Goal: Information Seeking & Learning: Learn about a topic

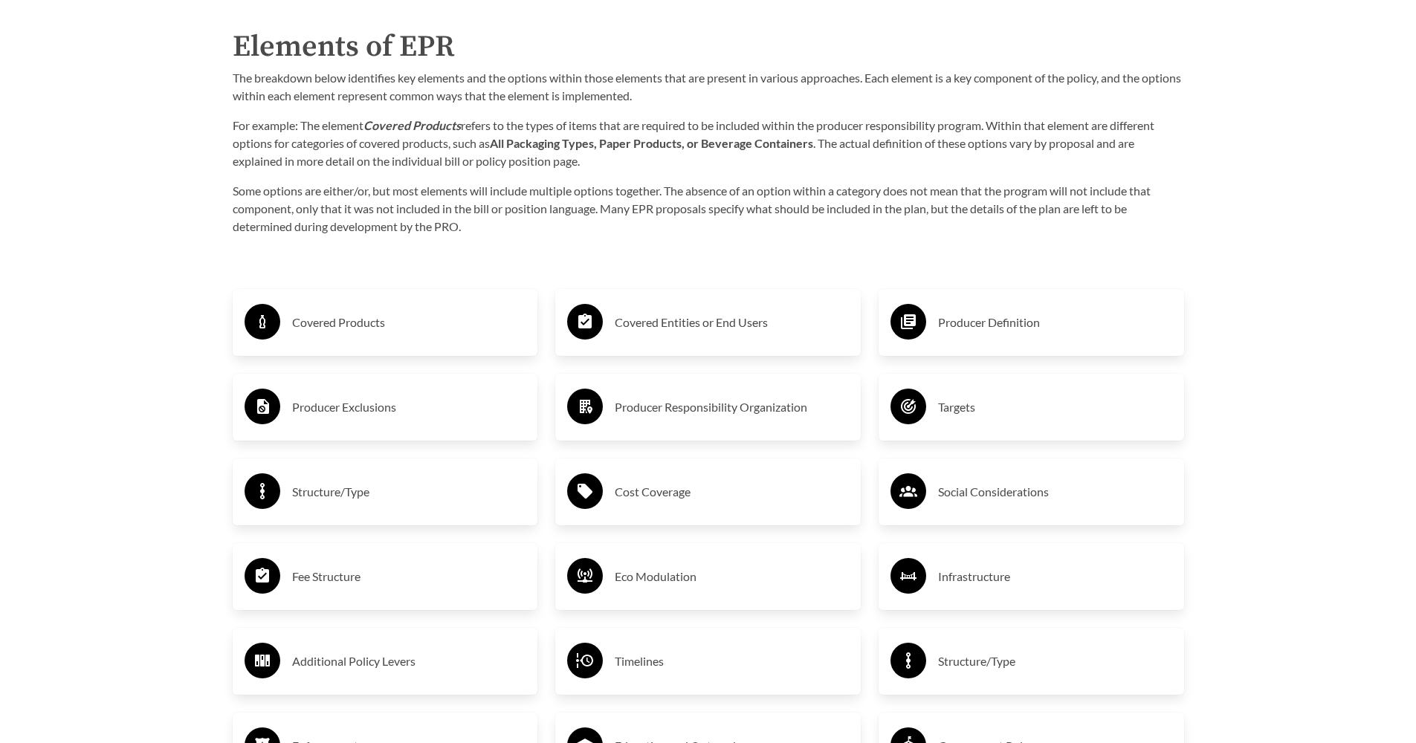
scroll to position [2432, 0]
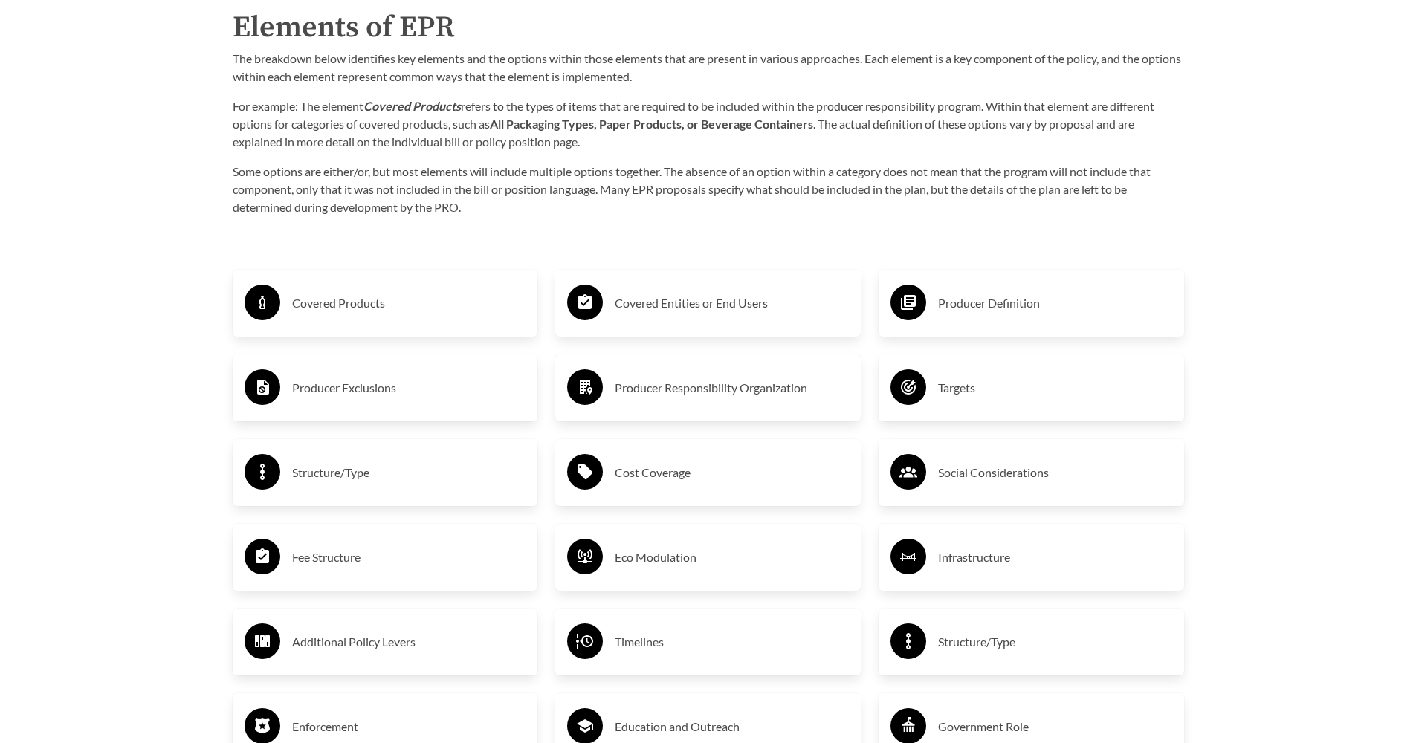
click at [665, 315] on h3 "Covered Entities or End Users" at bounding box center [732, 303] width 234 height 24
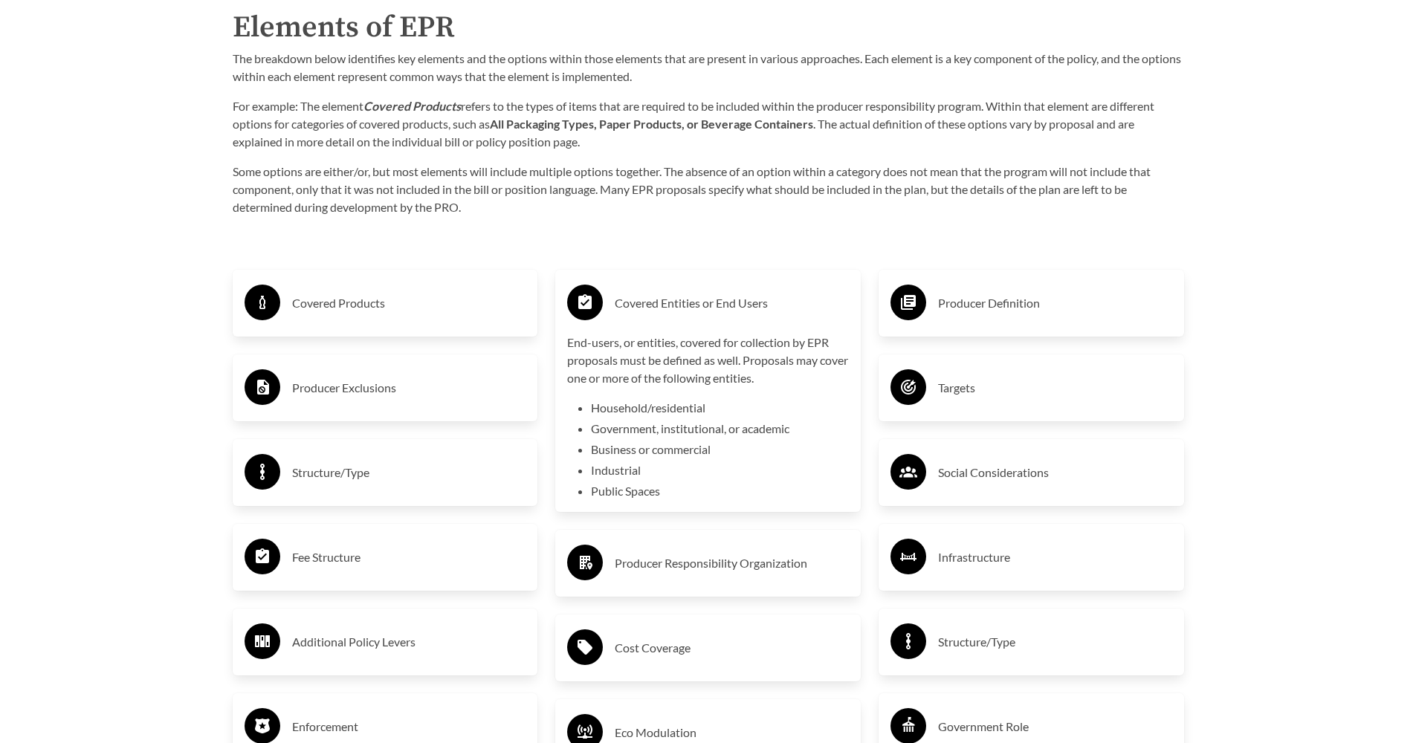
click at [665, 315] on h3 "Covered Entities or End Users" at bounding box center [732, 303] width 234 height 24
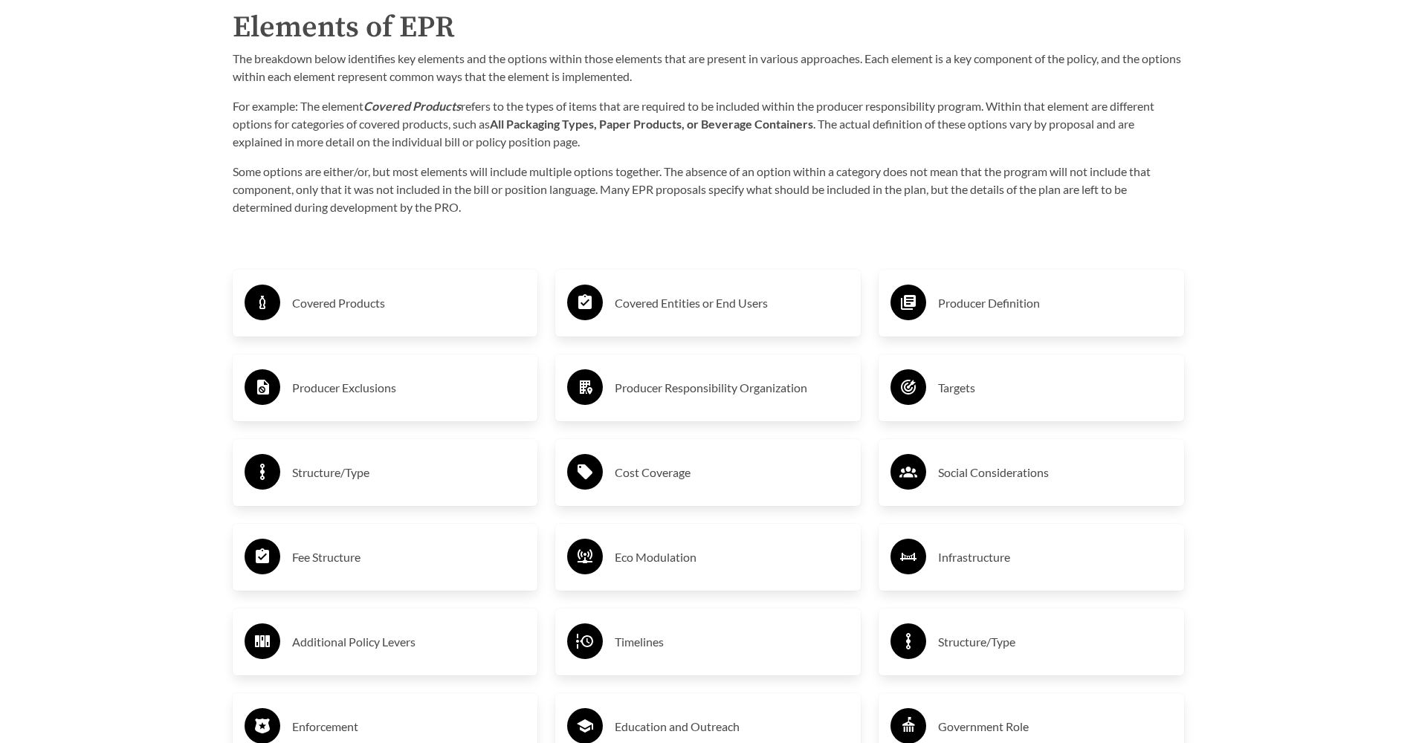
click at [383, 389] on h3 "Producer Exclusions" at bounding box center [409, 388] width 234 height 24
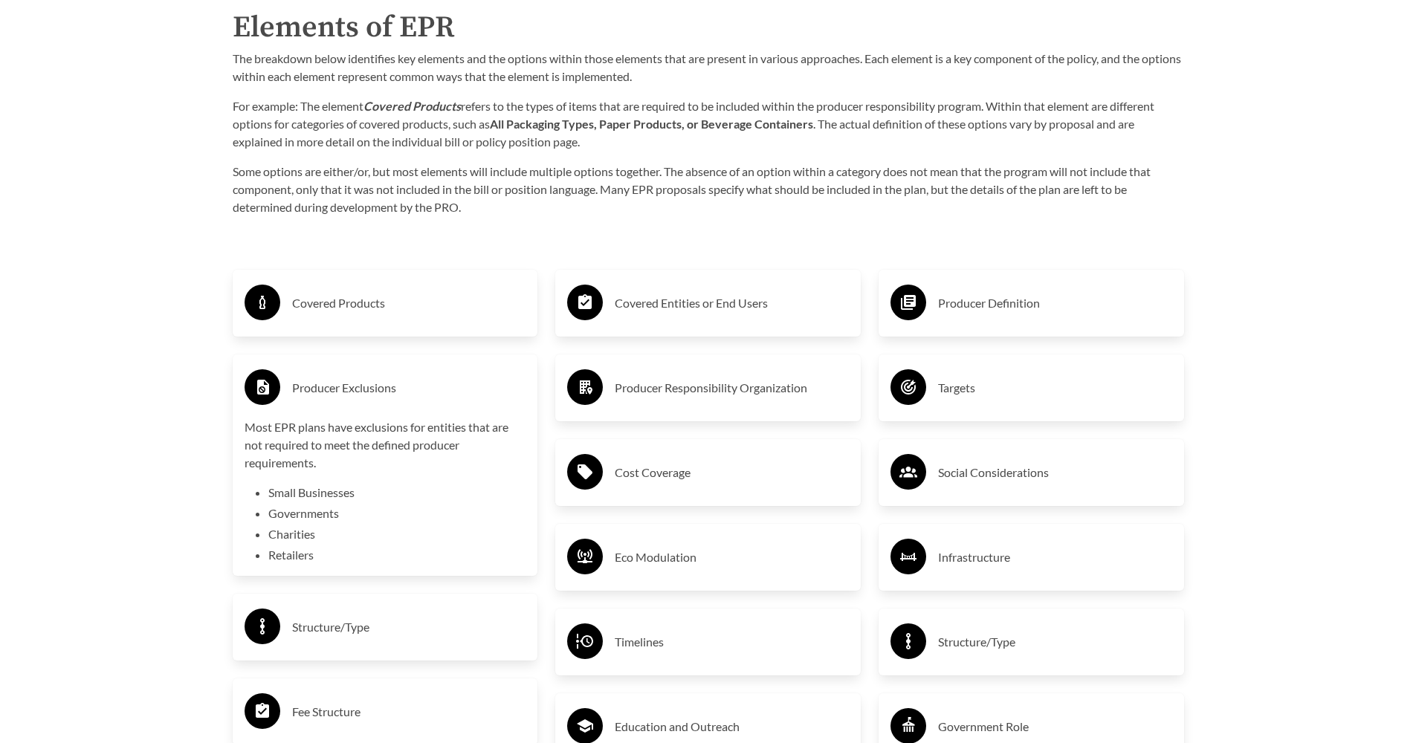
click at [383, 389] on h3 "Producer Exclusions" at bounding box center [409, 388] width 234 height 24
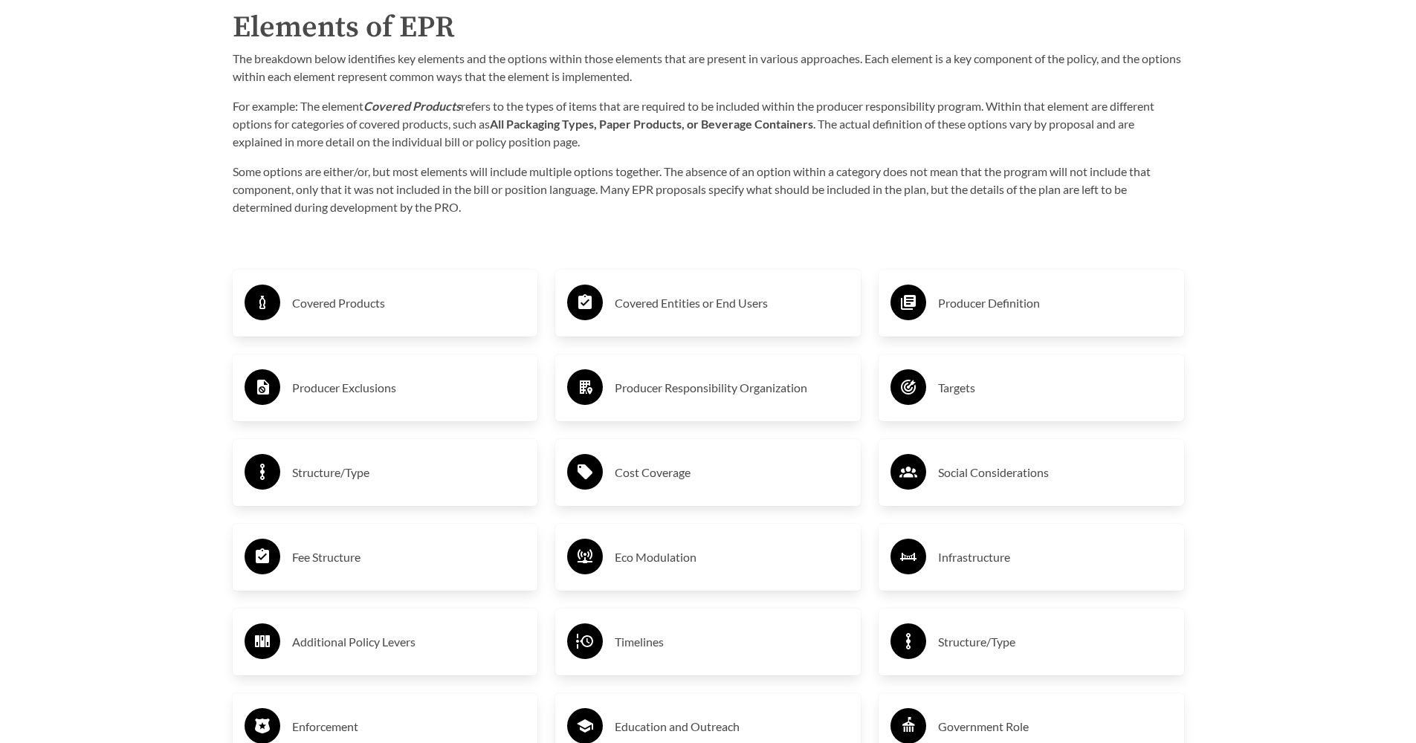
click at [383, 321] on div "Covered Products" at bounding box center [386, 303] width 282 height 43
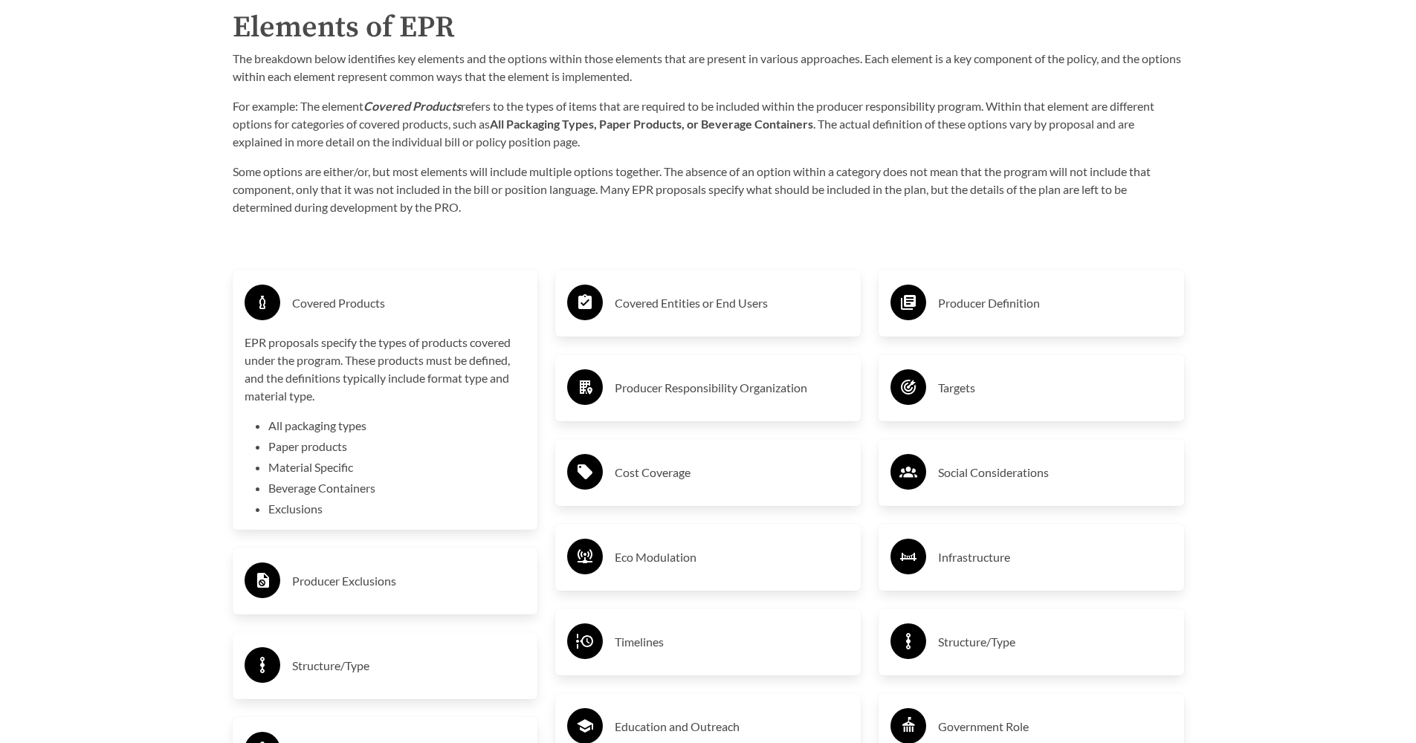
click at [308, 512] on li "Exclusions" at bounding box center [397, 509] width 258 height 18
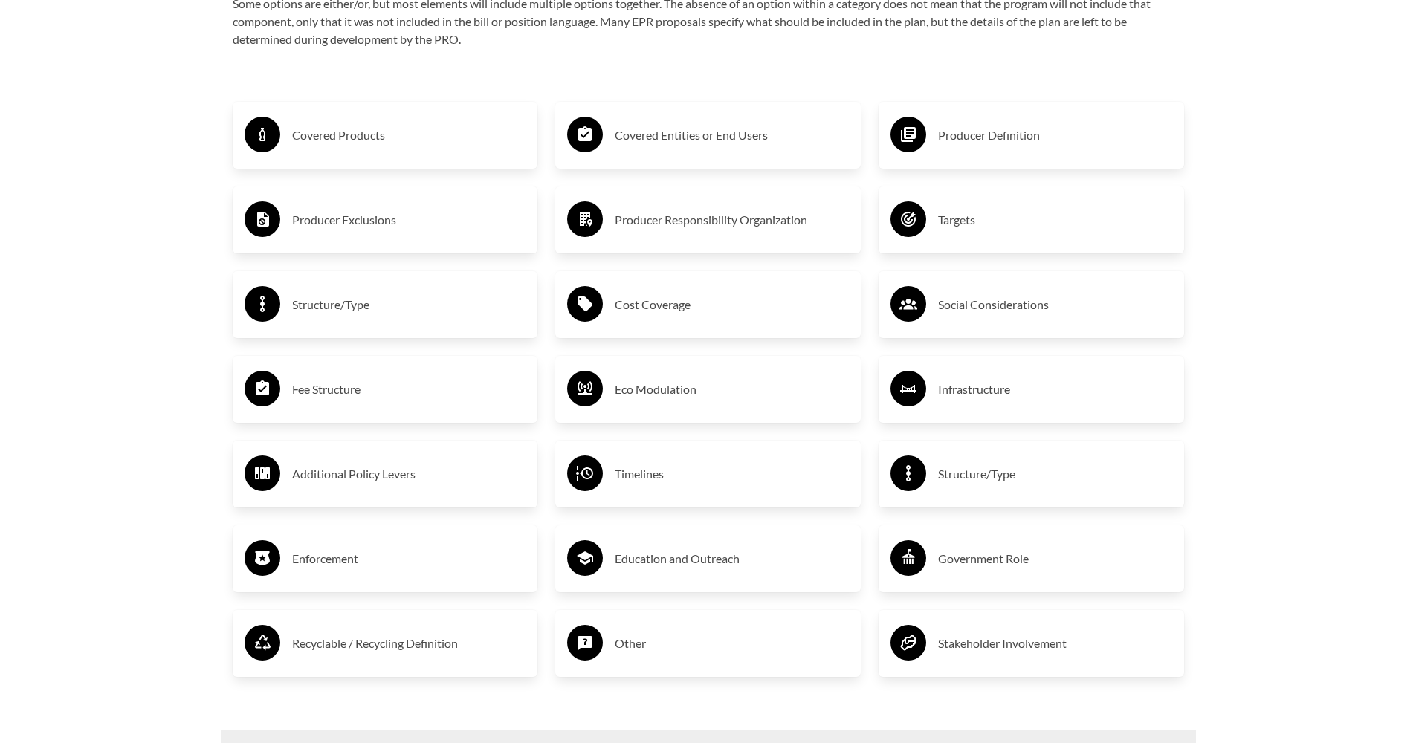
scroll to position [2586, 0]
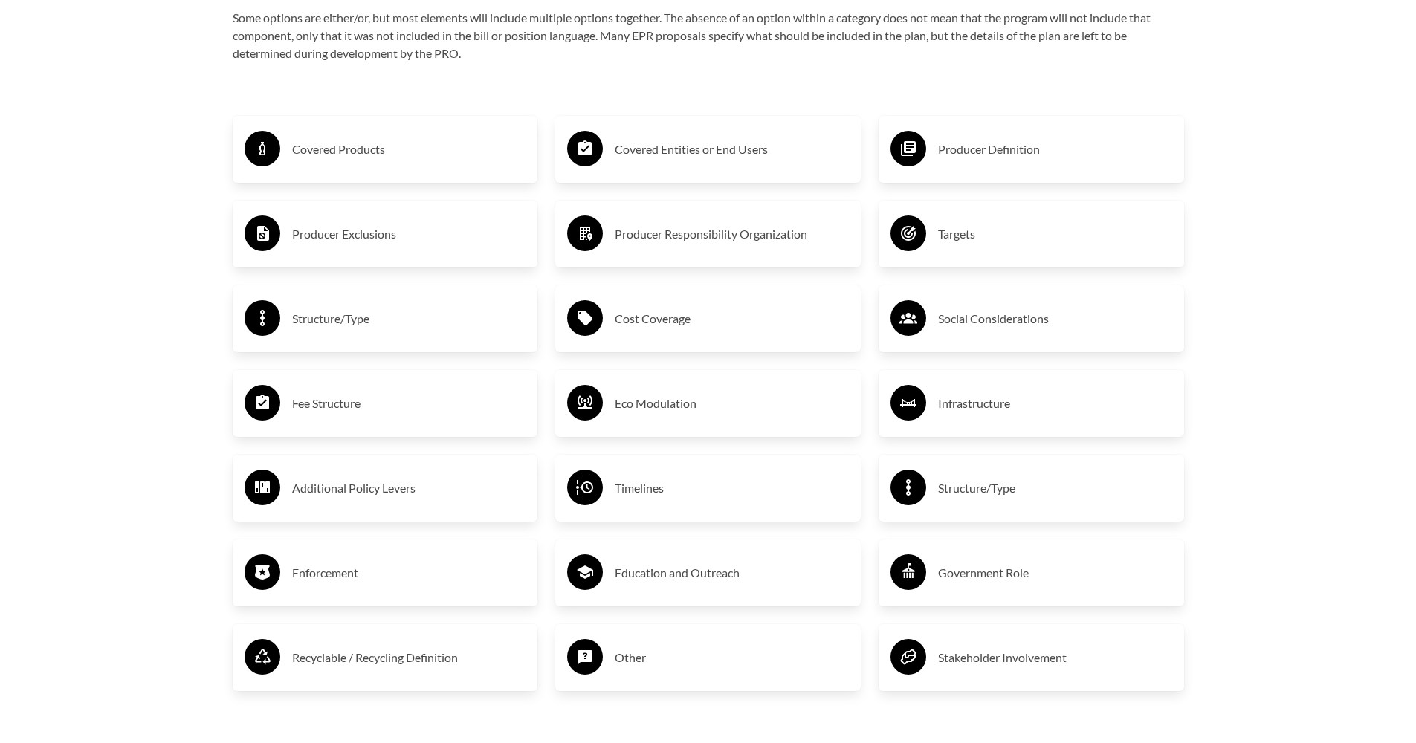
click at [1093, 243] on h3 "Targets" at bounding box center [1055, 234] width 234 height 24
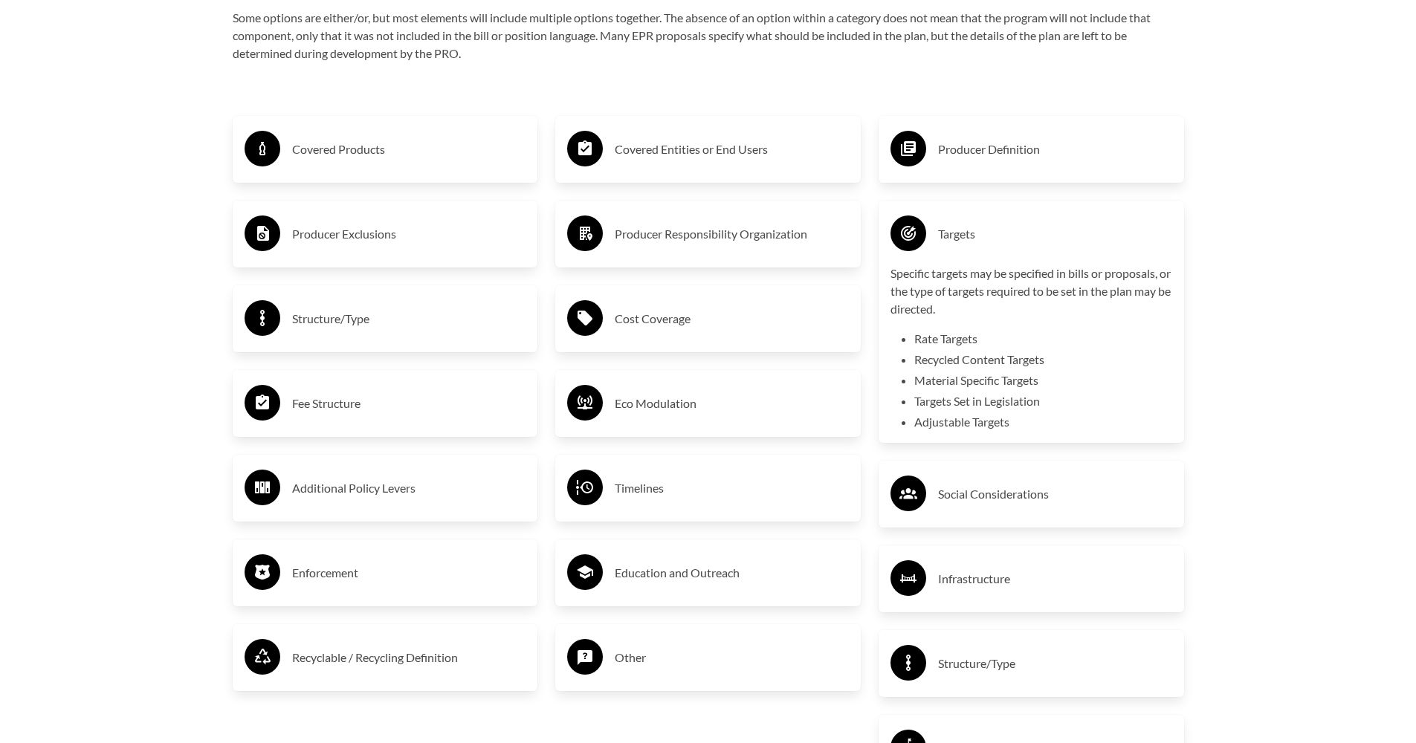
click at [1079, 246] on h3 "Targets" at bounding box center [1055, 234] width 234 height 24
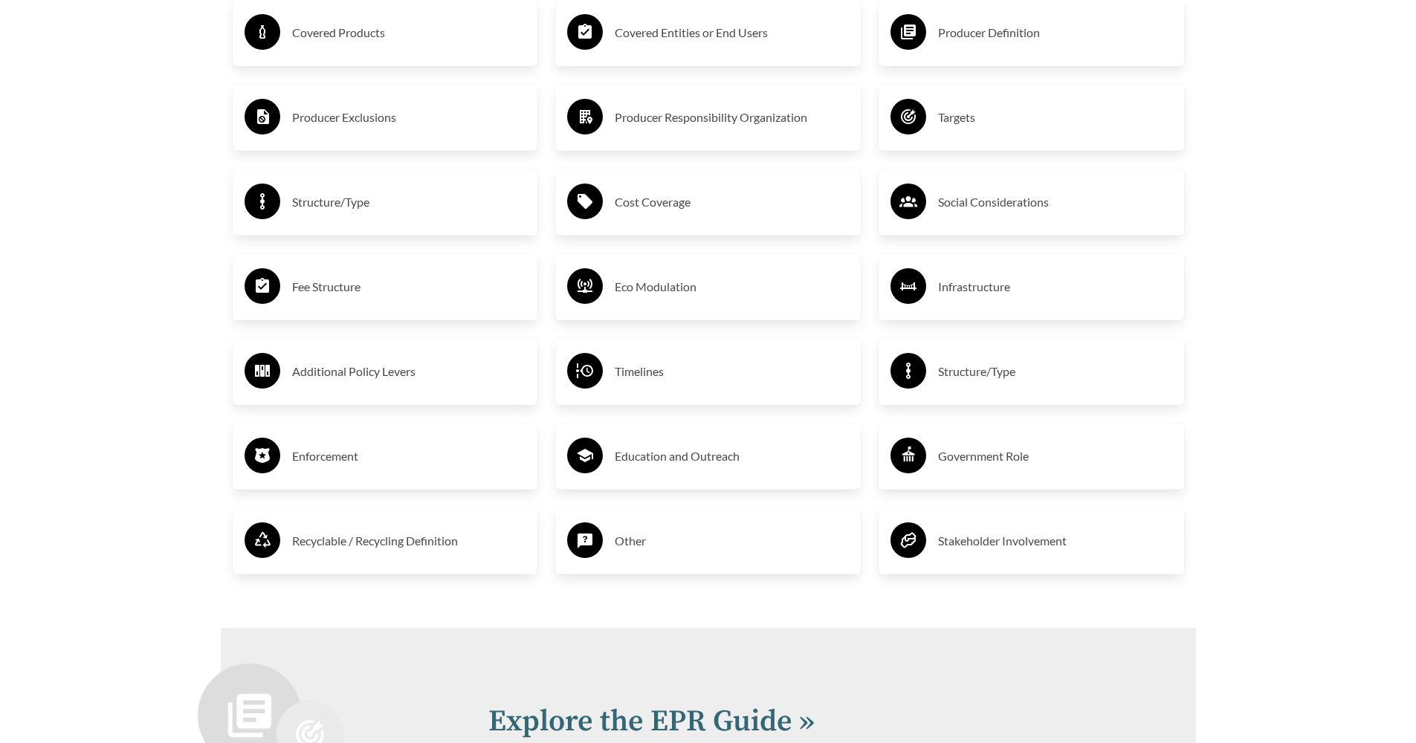
scroll to position [2973, 0]
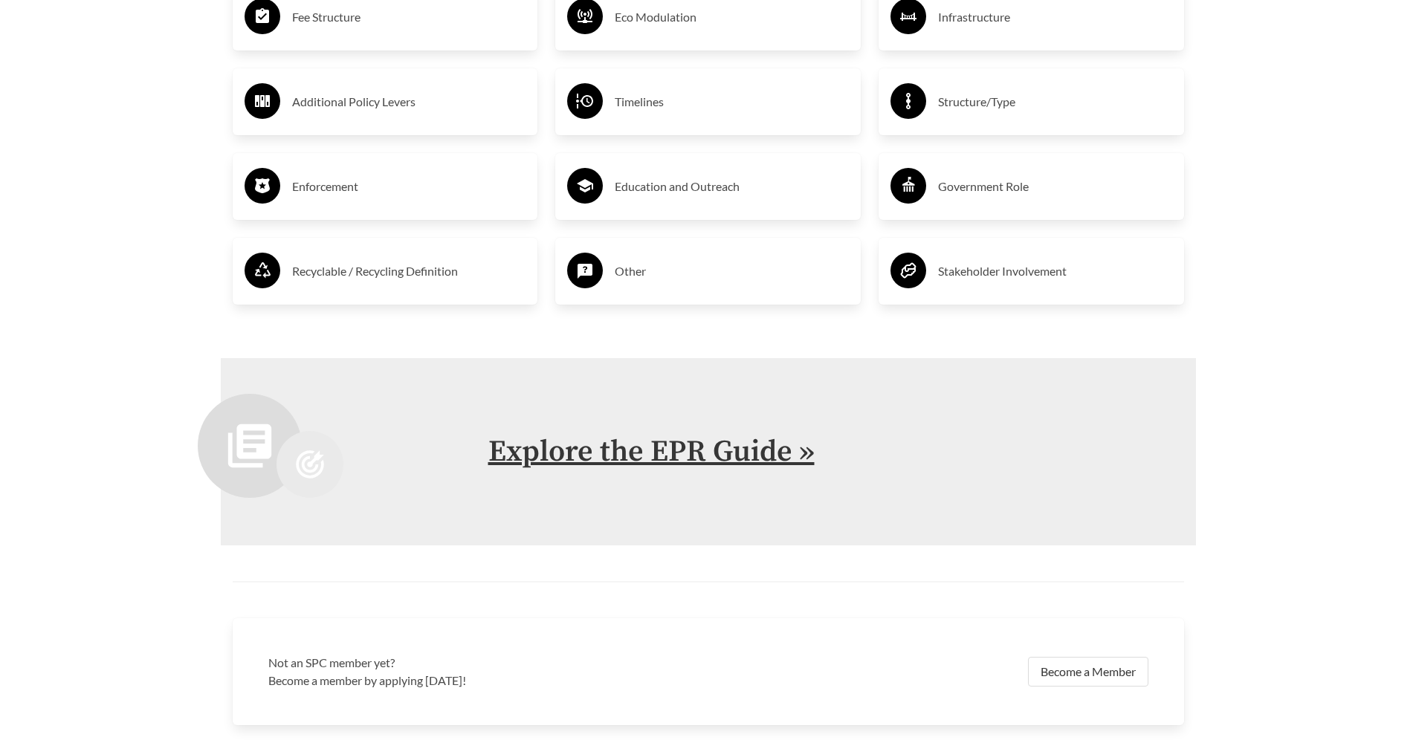
click at [735, 436] on link "Explore the EPR Guide »" at bounding box center [651, 451] width 326 height 37
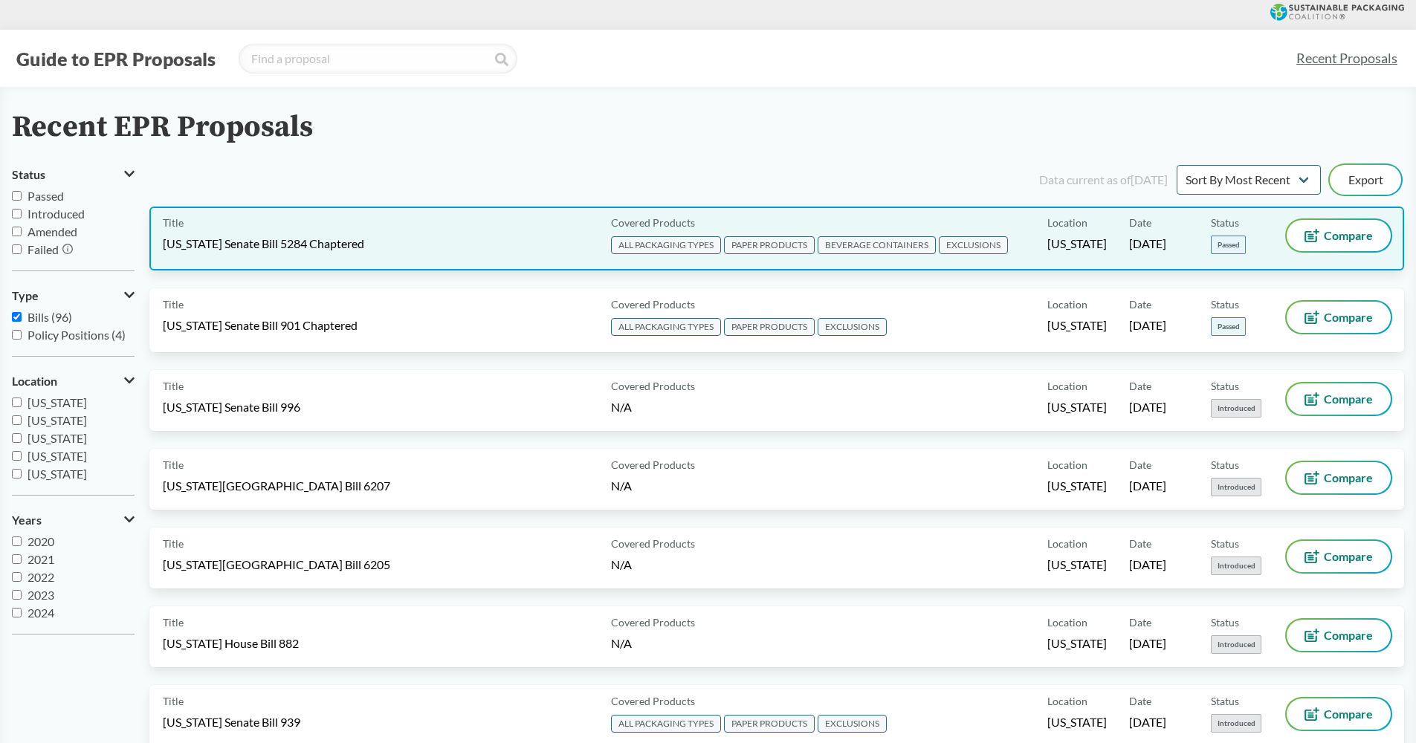
click at [363, 227] on div "Title [US_STATE] Senate Bill 5284 Chaptered" at bounding box center [384, 238] width 442 height 37
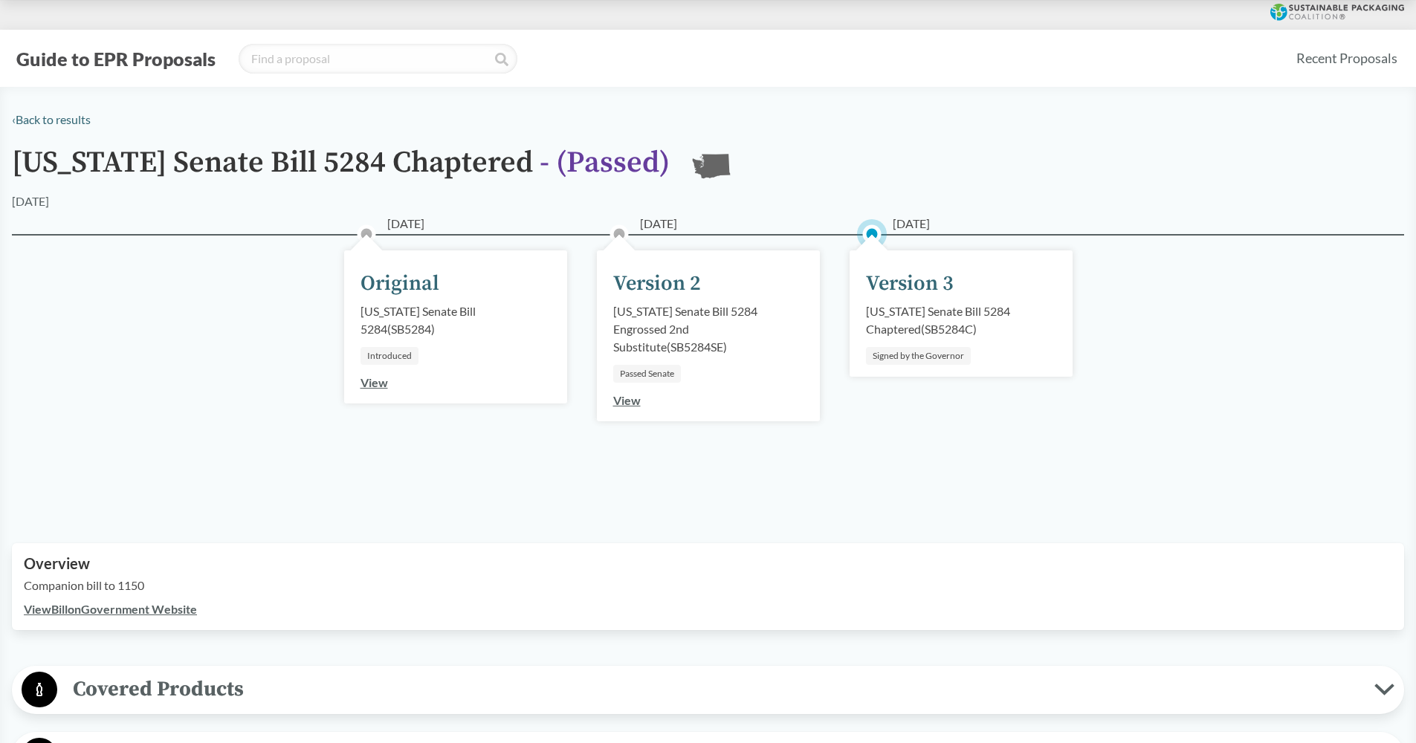
click at [901, 288] on div "Version 3" at bounding box center [910, 283] width 88 height 31
click at [630, 403] on link "View" at bounding box center [626, 400] width 27 height 14
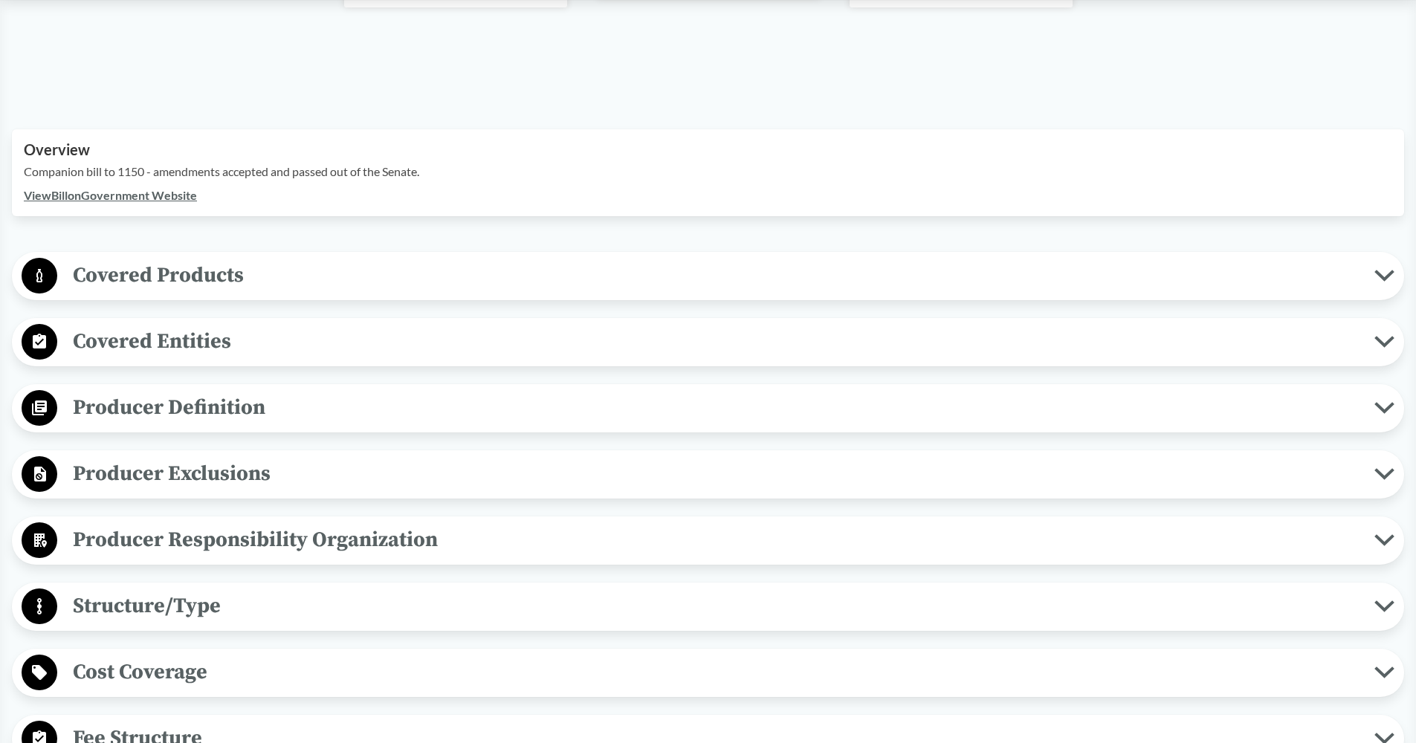
scroll to position [233, 0]
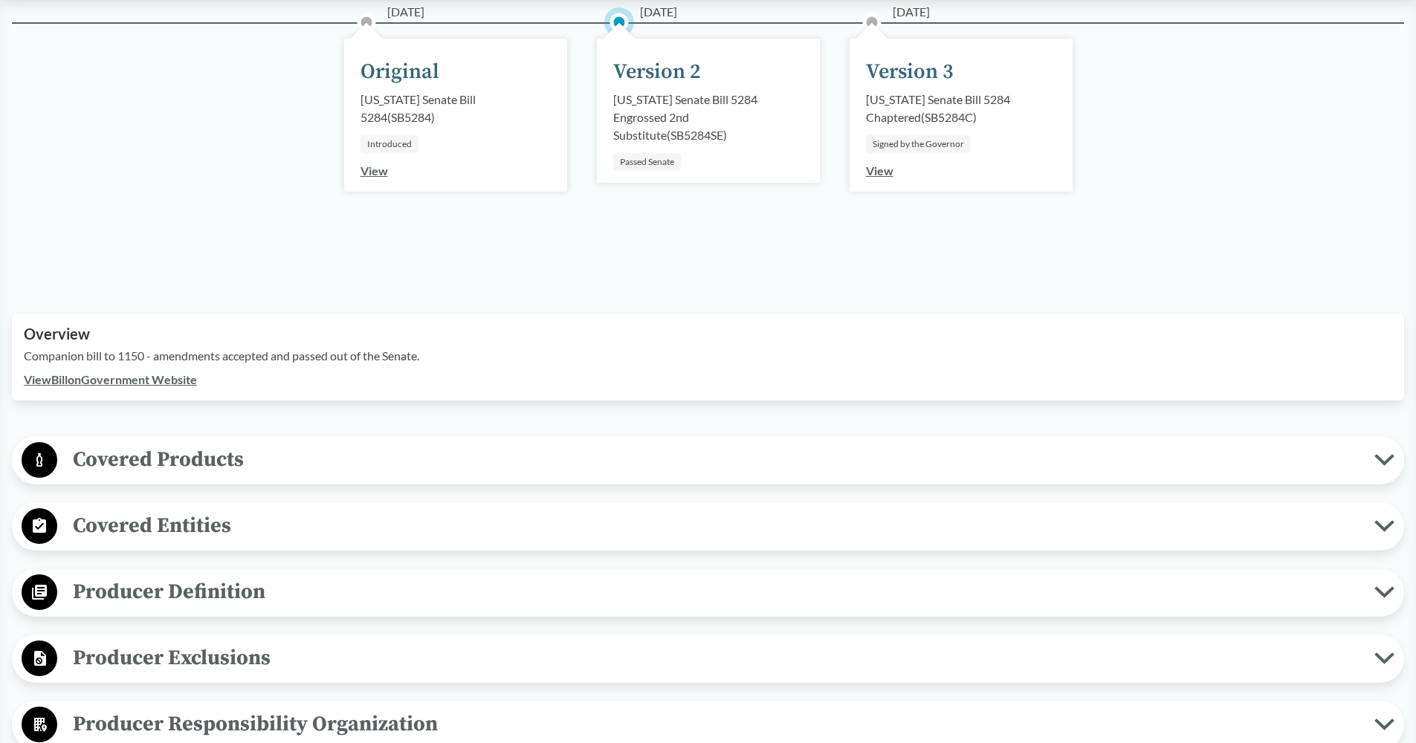
click at [198, 457] on span "Covered Products" at bounding box center [715, 459] width 1317 height 33
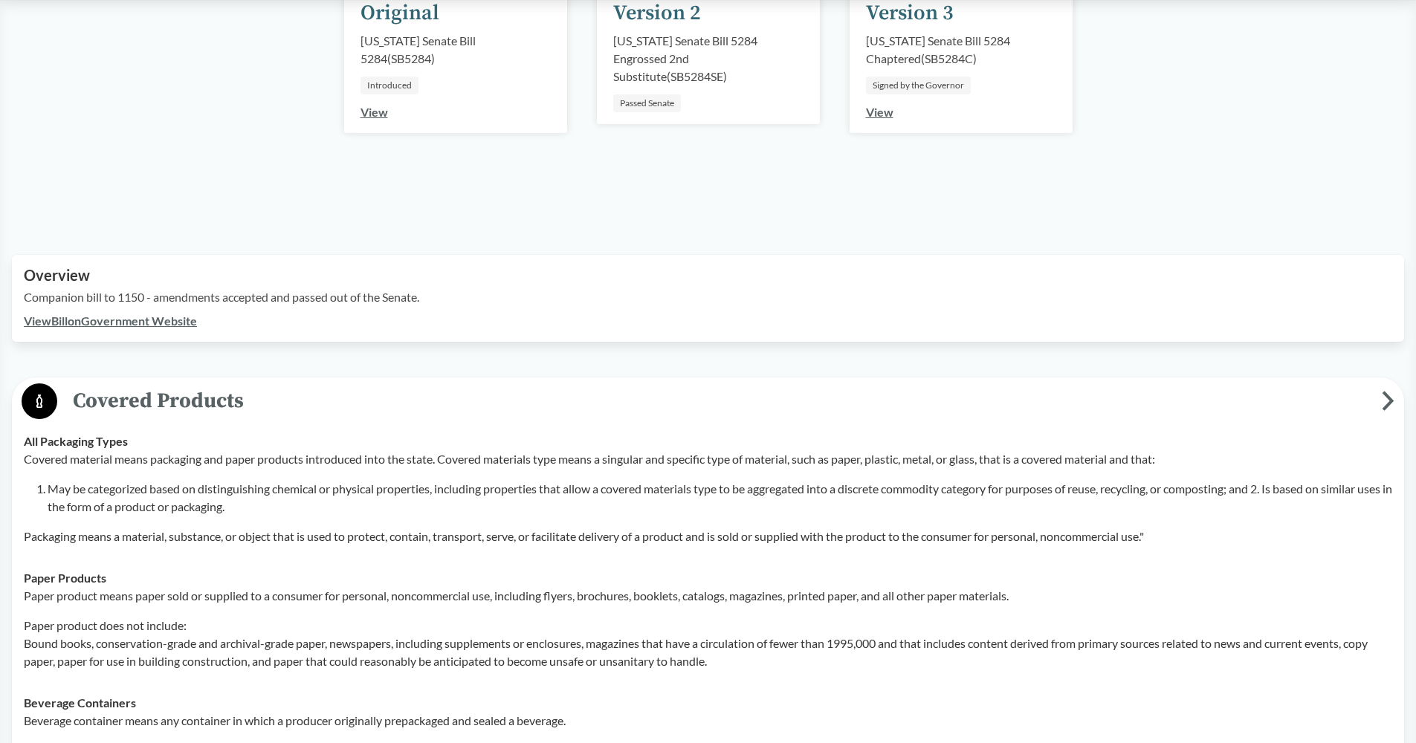
scroll to position [0, 0]
